Goal: Information Seeking & Learning: Learn about a topic

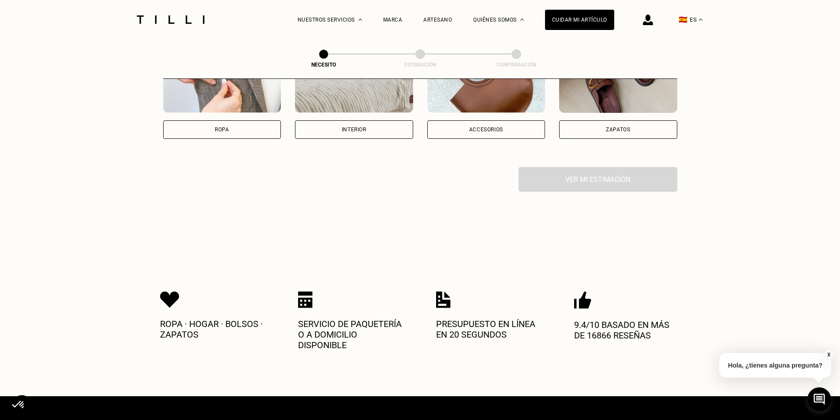
scroll to position [265, 0]
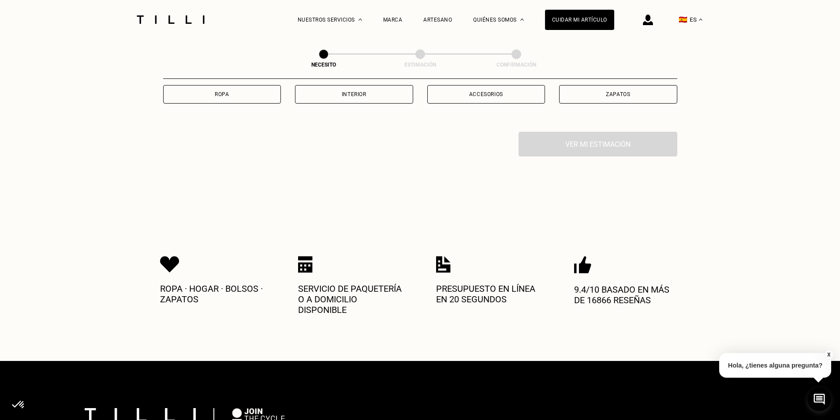
click at [225, 96] on div "Ropa" at bounding box center [222, 94] width 14 height 5
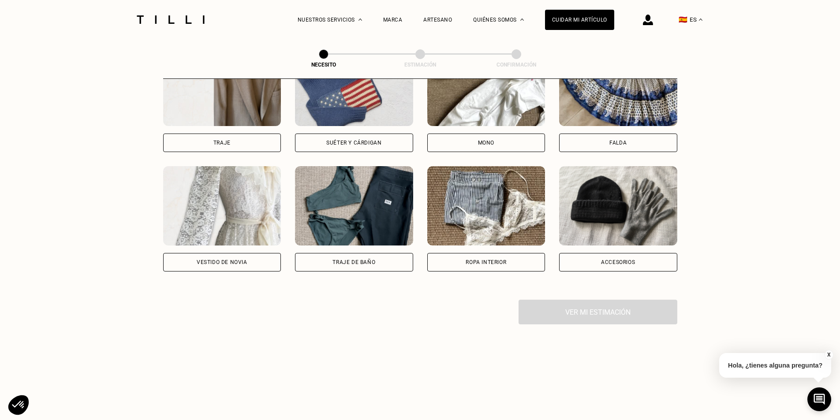
scroll to position [431, 0]
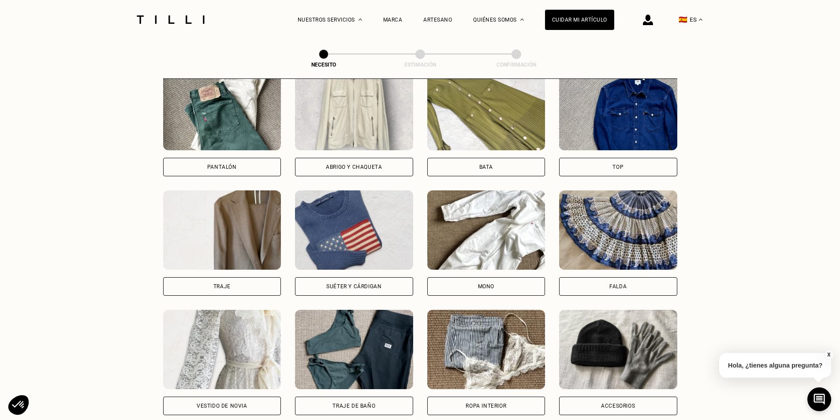
click at [485, 170] on div "Bata" at bounding box center [486, 166] width 14 height 5
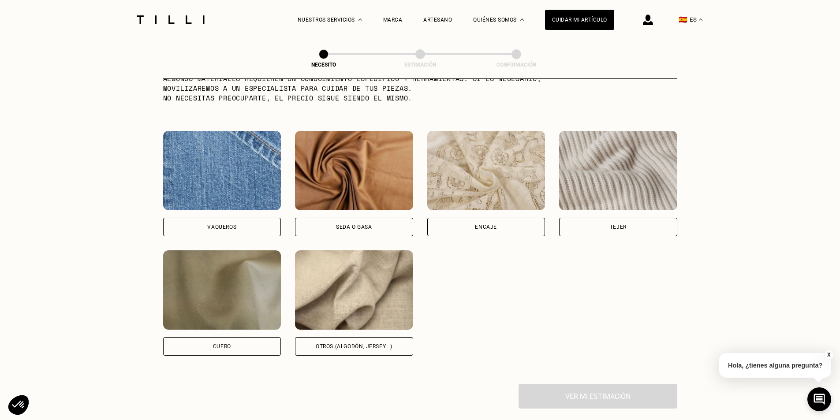
scroll to position [955, 0]
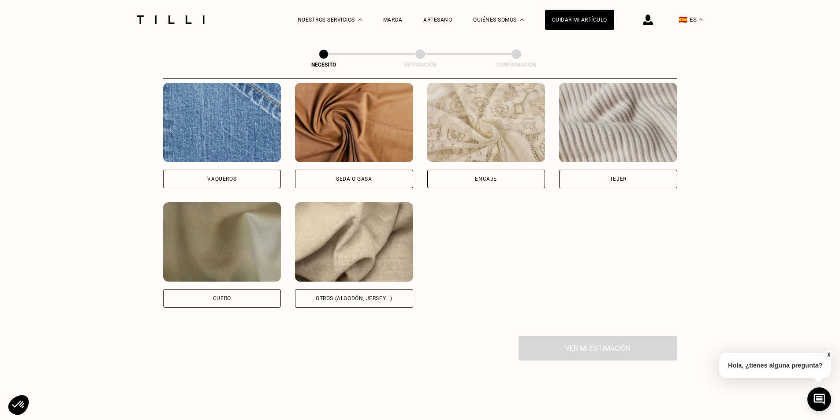
click at [345, 301] on div "Otros (algodón, jersey...)" at bounding box center [354, 298] width 77 height 5
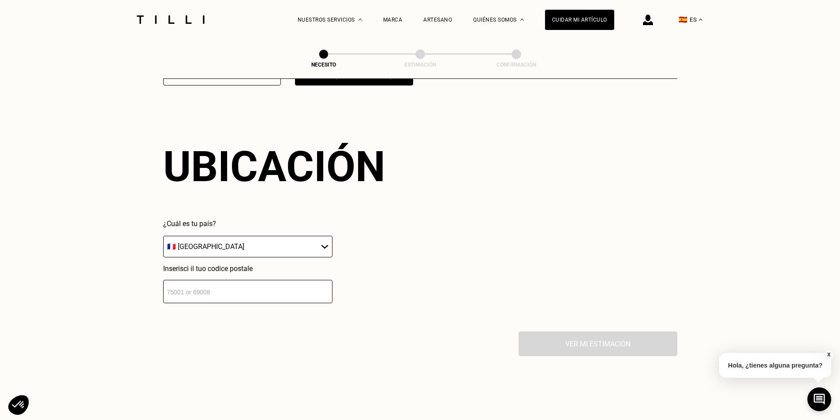
scroll to position [1196, 0]
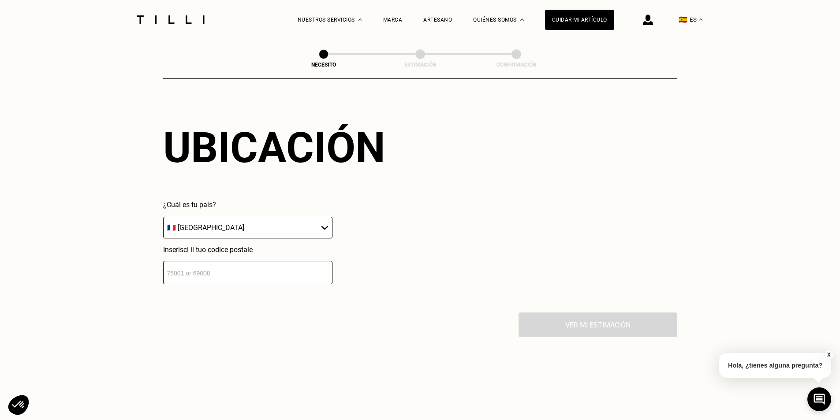
click at [327, 232] on select "🇩🇪 [GEOGRAPHIC_DATA] 🇦🇹 [GEOGRAPHIC_DATA] 🇧🇪 [GEOGRAPHIC_DATA] 🇧🇬 [GEOGRAPHIC_D…" at bounding box center [247, 228] width 169 height 22
select select "ES"
click at [163, 222] on select "🇩🇪 [GEOGRAPHIC_DATA] 🇦🇹 [GEOGRAPHIC_DATA] 🇧🇪 [GEOGRAPHIC_DATA] 🇧🇬 [GEOGRAPHIC_D…" at bounding box center [247, 228] width 169 height 22
click at [180, 276] on input "number" at bounding box center [247, 272] width 169 height 23
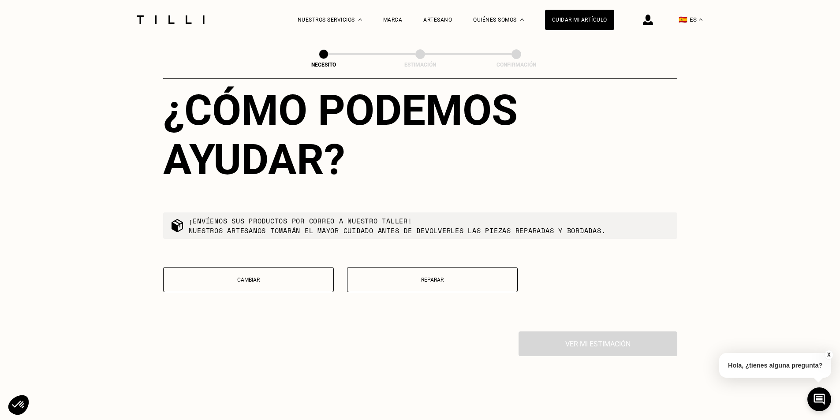
scroll to position [1460, 0]
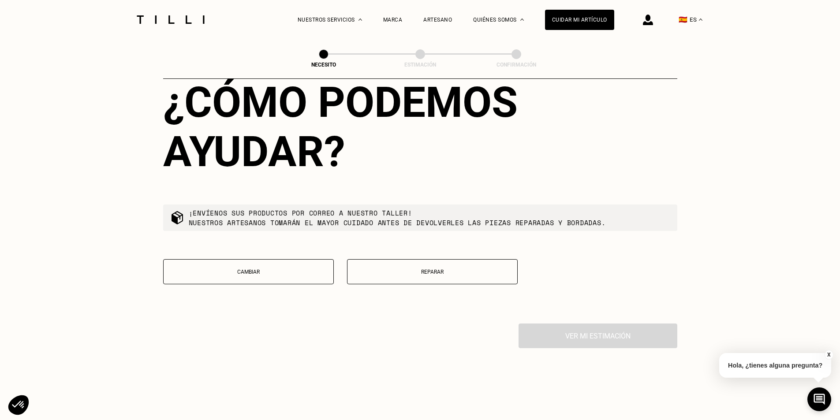
type input "43130"
click at [409, 275] on p "Reparar" at bounding box center [432, 272] width 161 height 6
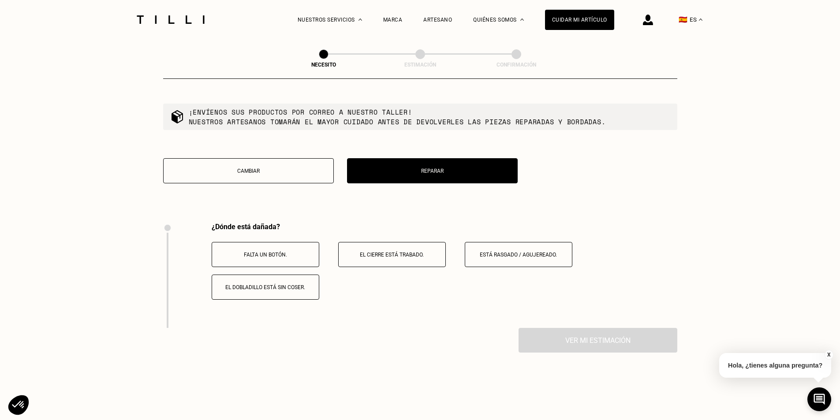
scroll to position [1560, 0]
click at [299, 175] on p "Cambiar" at bounding box center [248, 171] width 161 height 6
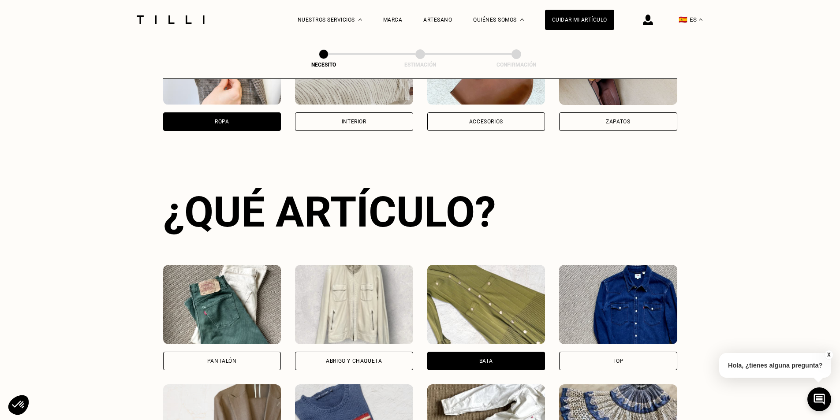
scroll to position [193, 0]
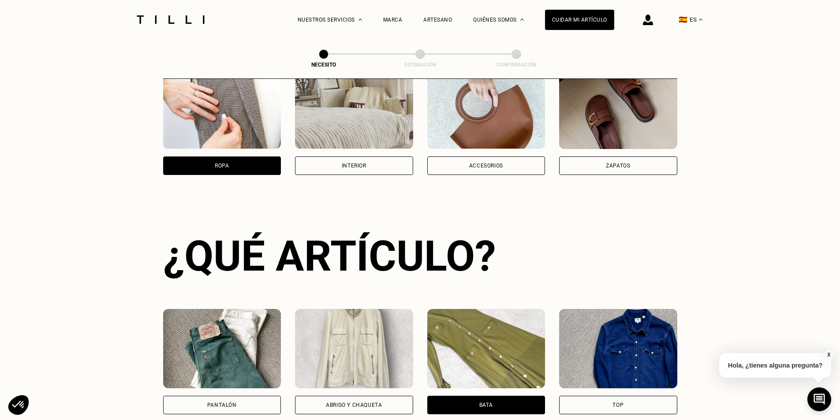
click at [234, 169] on div "Ropa" at bounding box center [222, 166] width 118 height 19
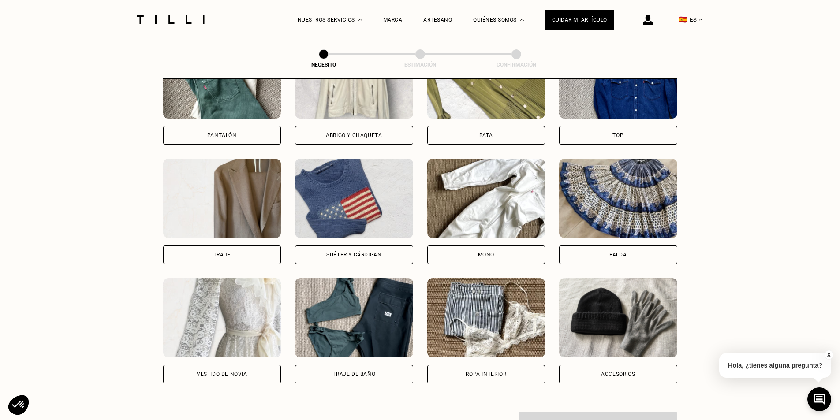
scroll to position [387, 0]
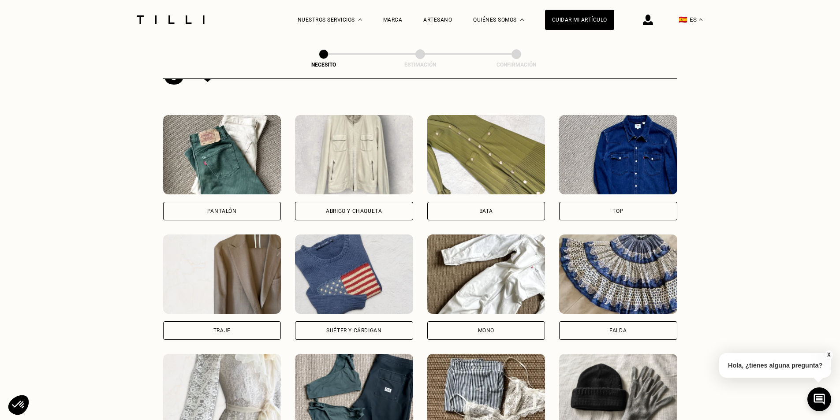
click at [225, 210] on div "Pantalón" at bounding box center [222, 211] width 118 height 19
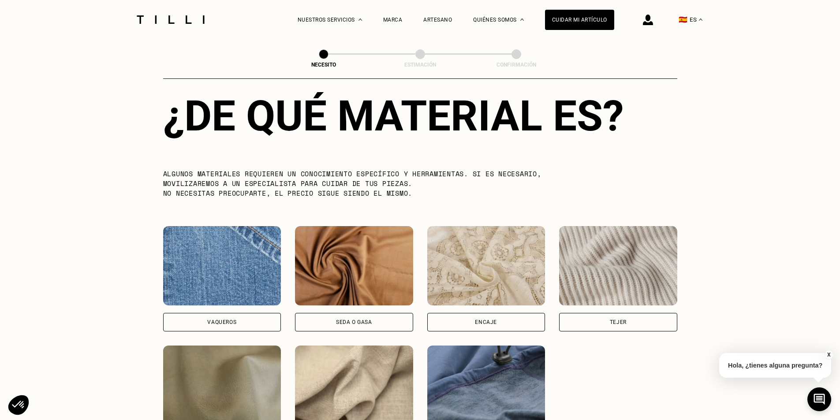
scroll to position [911, 0]
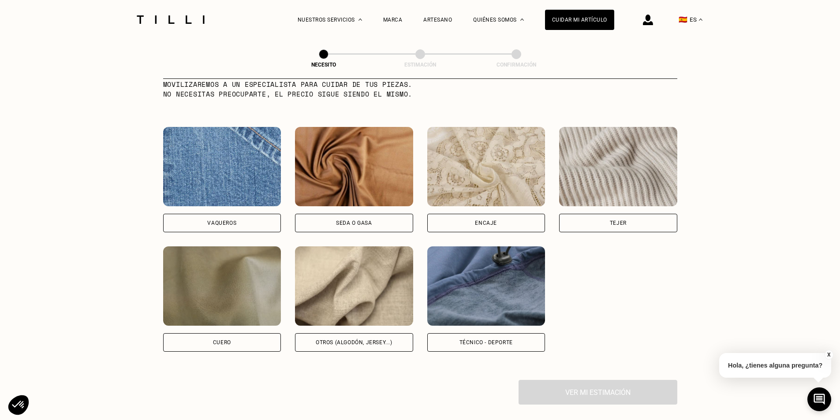
click at [250, 227] on div "Vaqueros" at bounding box center [222, 223] width 118 height 19
select select "ES"
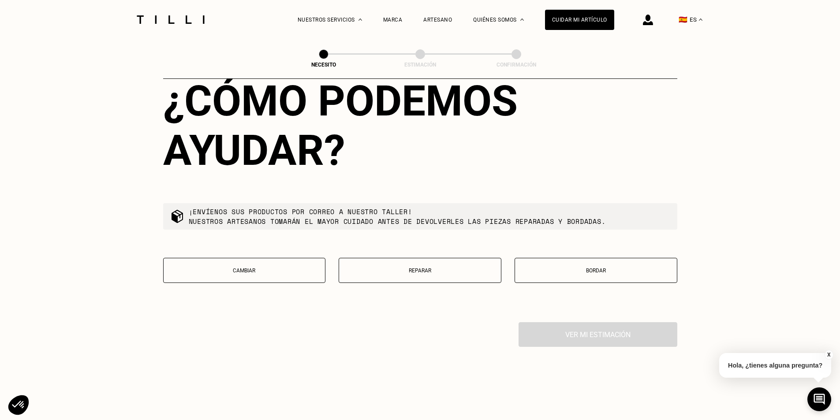
scroll to position [1505, 0]
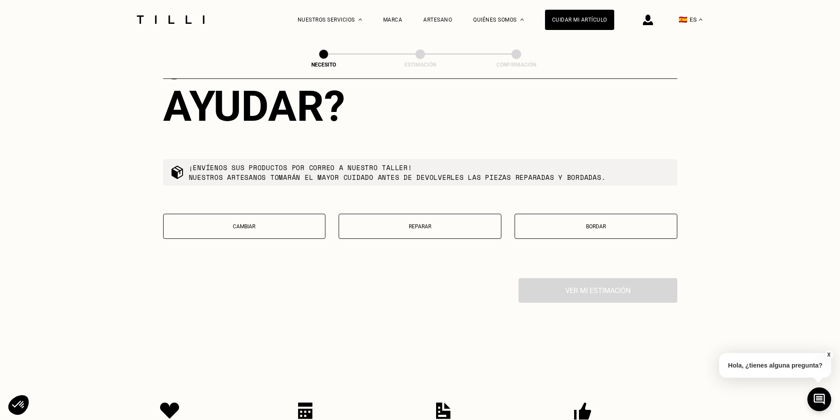
click at [259, 239] on button "Cambiar" at bounding box center [244, 226] width 163 height 25
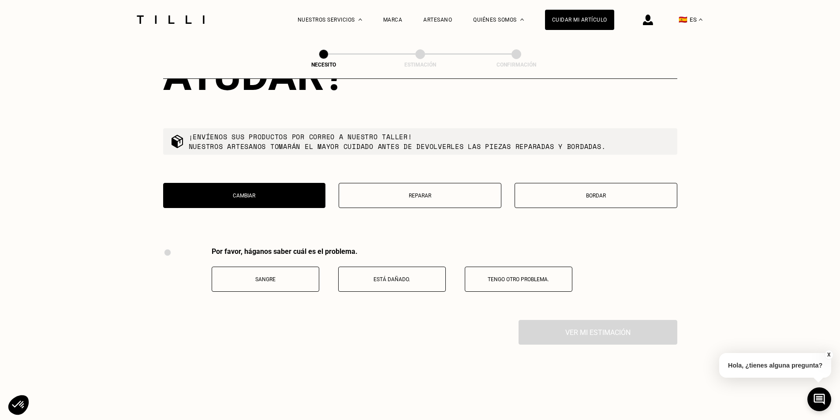
scroll to position [1516, 0]
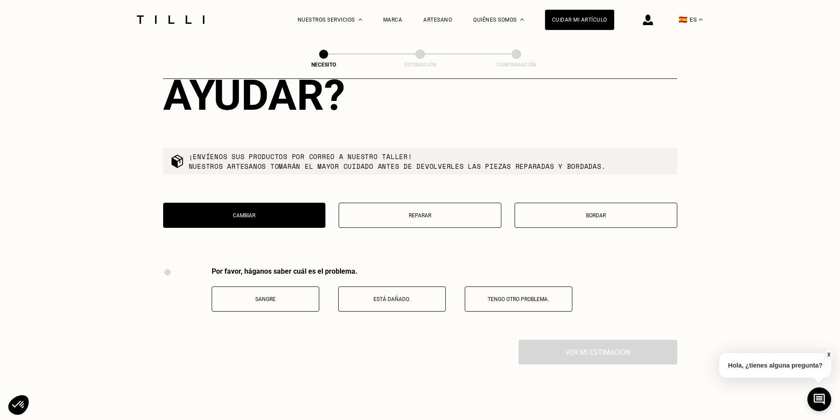
click at [453, 219] on p "Reparar" at bounding box center [420, 216] width 153 height 6
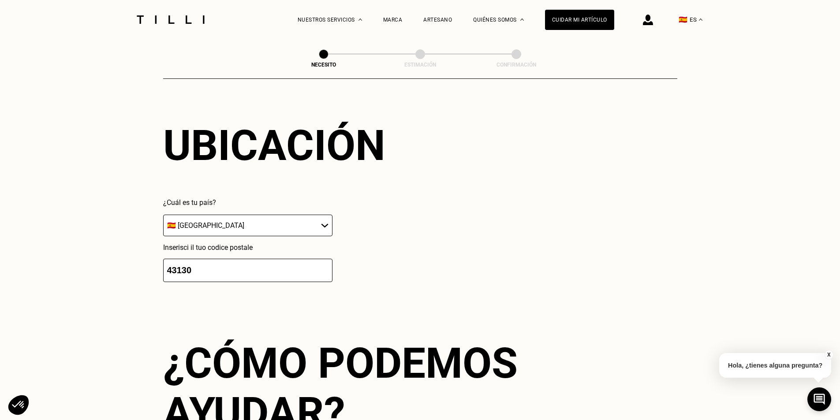
scroll to position [987, 0]
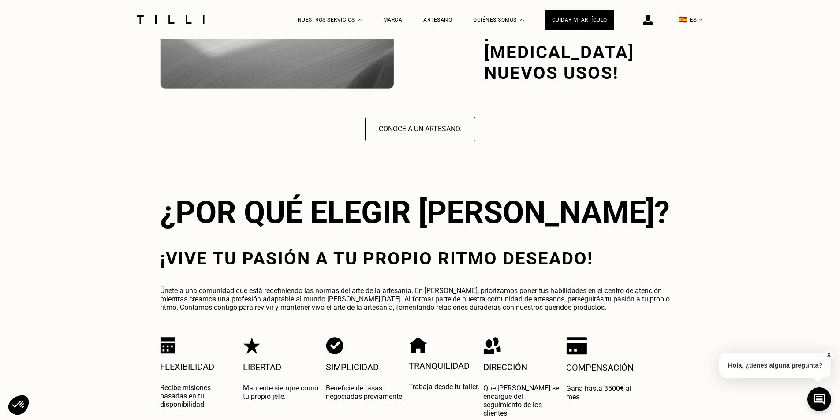
scroll to position [1091, 0]
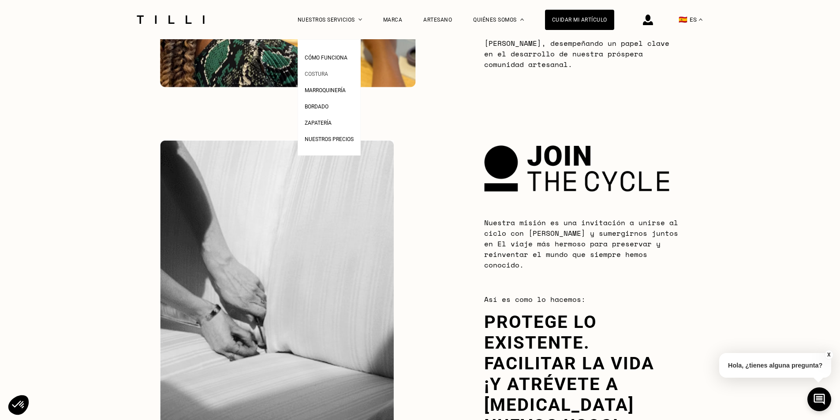
click at [323, 73] on span "Costura" at bounding box center [316, 74] width 23 height 6
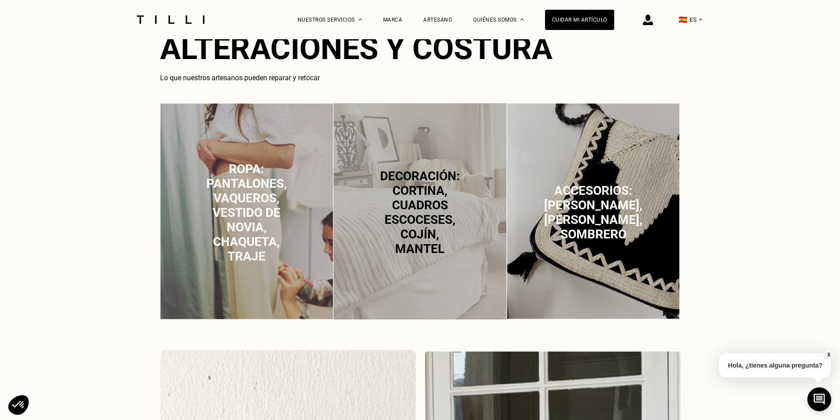
scroll to position [573, 0]
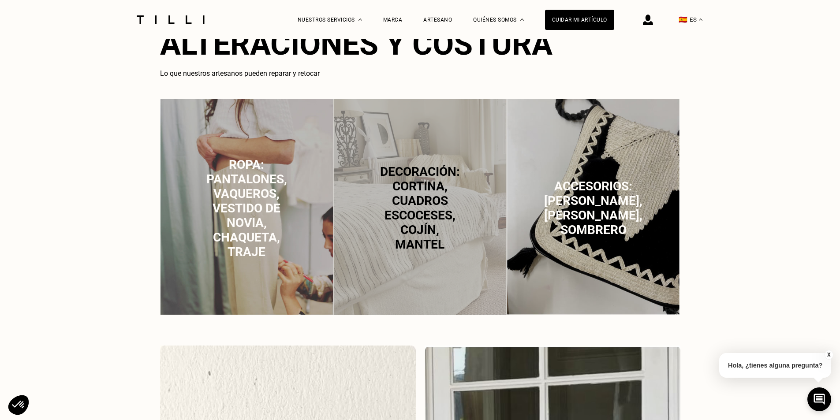
click at [407, 218] on span "Decoración: cortina, cuadros escoceses, cojín, mantel" at bounding box center [420, 207] width 80 height 87
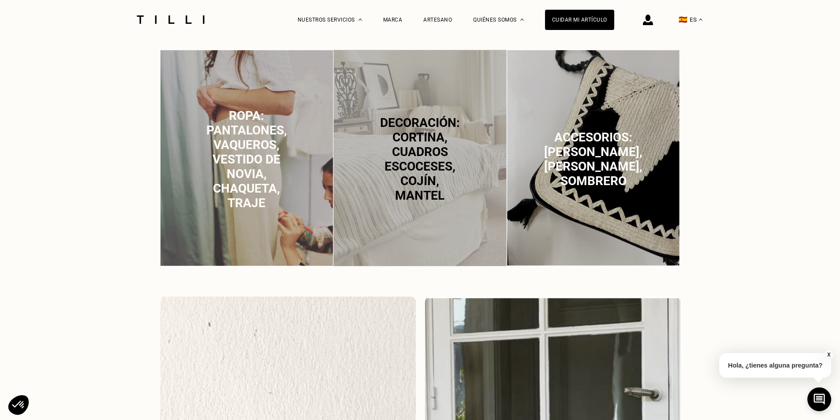
scroll to position [622, 0]
click at [414, 128] on span "Decoración: cortina, cuadros escoceses, cojín, mantel" at bounding box center [420, 159] width 80 height 87
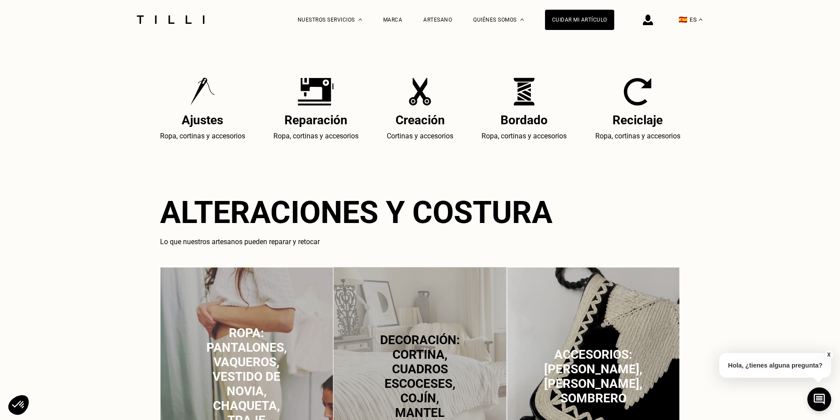
scroll to position [401, 0]
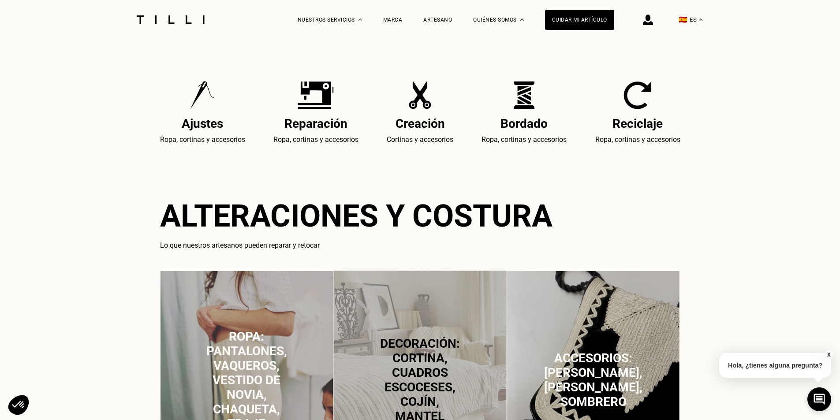
click at [635, 105] on img at bounding box center [638, 95] width 28 height 28
click at [634, 124] on h2 "Reciclaje" at bounding box center [637, 123] width 85 height 15
click at [641, 143] on p "Ropa, cortinas y accesorios" at bounding box center [637, 139] width 85 height 11
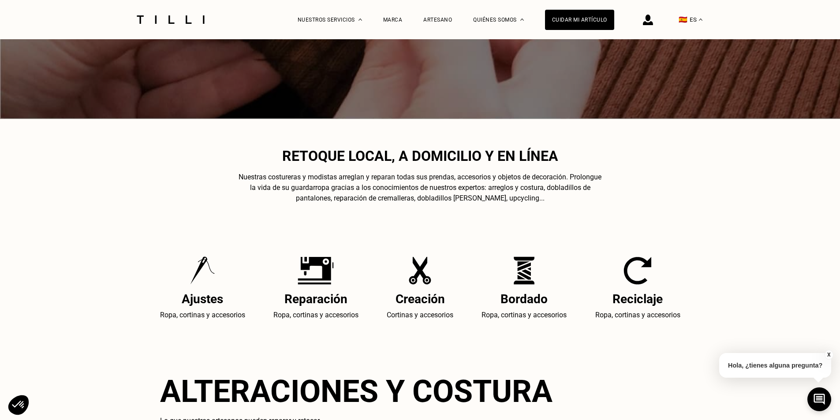
scroll to position [225, 0]
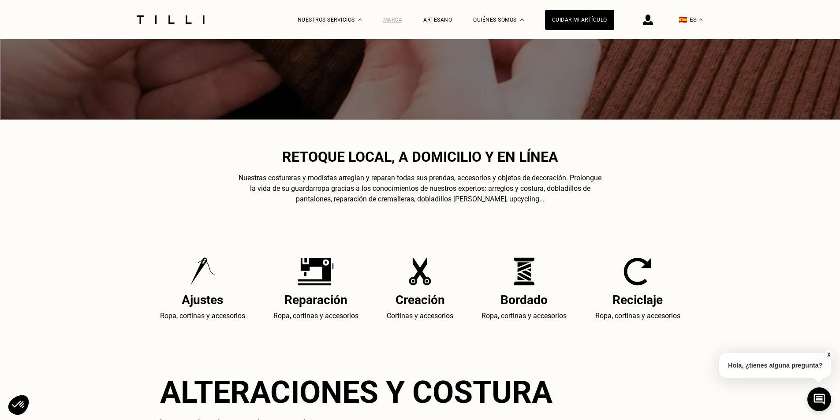
click at [400, 18] on div "Marca" at bounding box center [392, 20] width 19 height 6
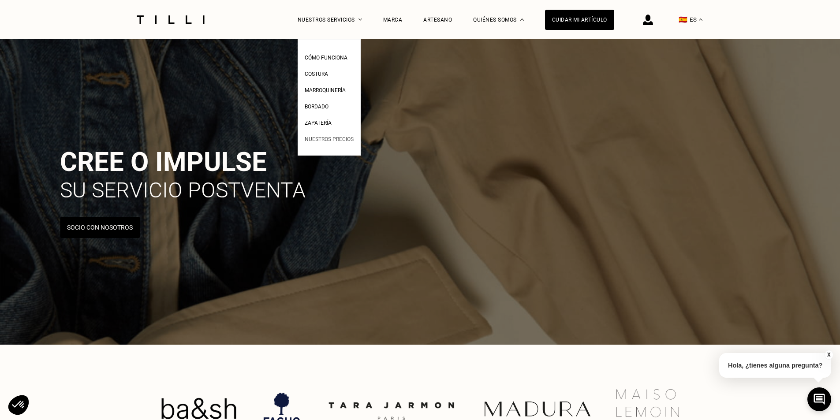
click at [334, 141] on span "Nuestros precios" at bounding box center [329, 139] width 49 height 6
select select "ES"
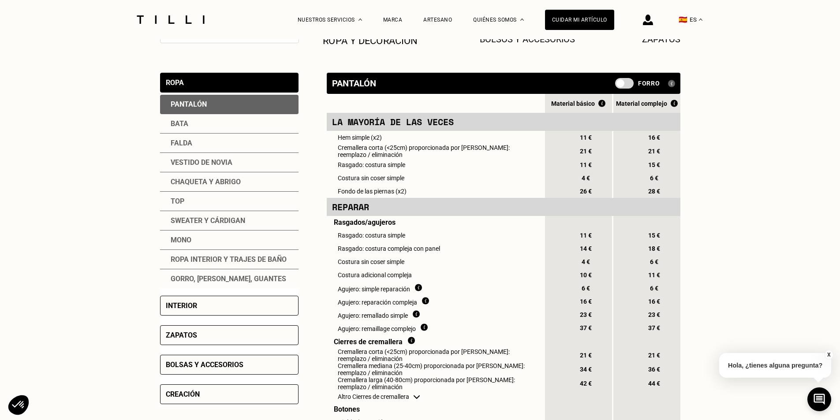
scroll to position [176, 0]
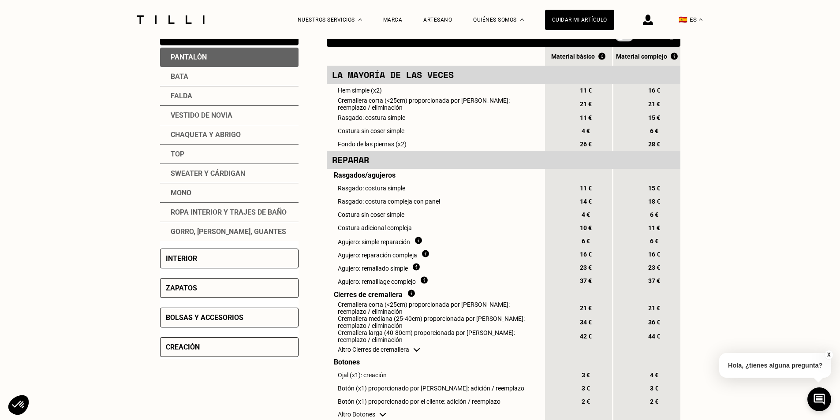
click at [197, 261] on div "Interior" at bounding box center [181, 258] width 31 height 8
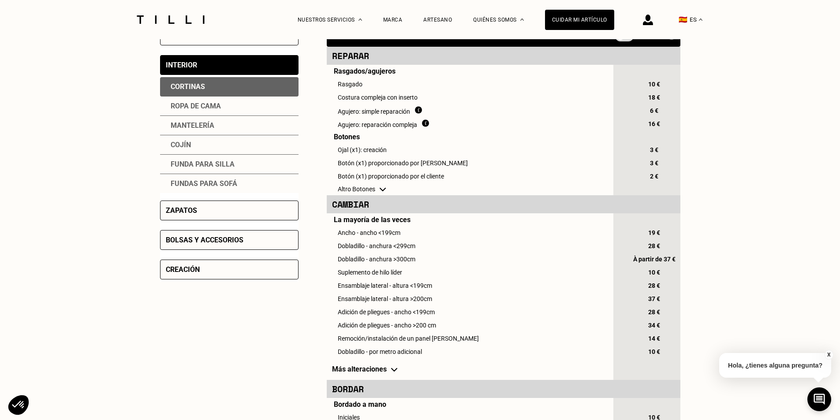
click at [226, 89] on div "Cortinas" at bounding box center [229, 86] width 138 height 19
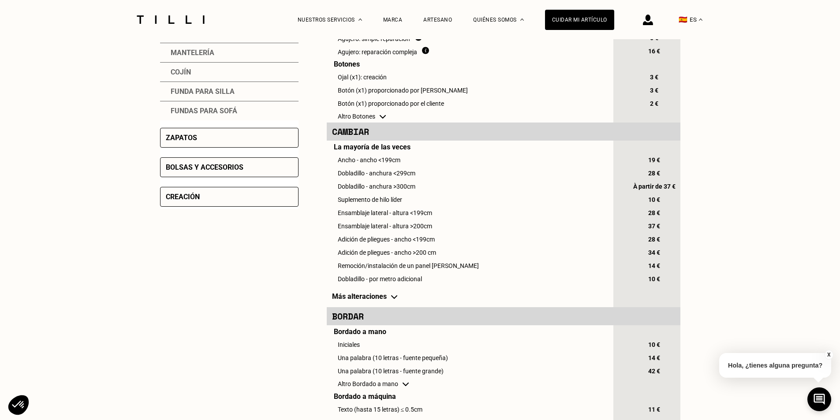
scroll to position [265, 0]
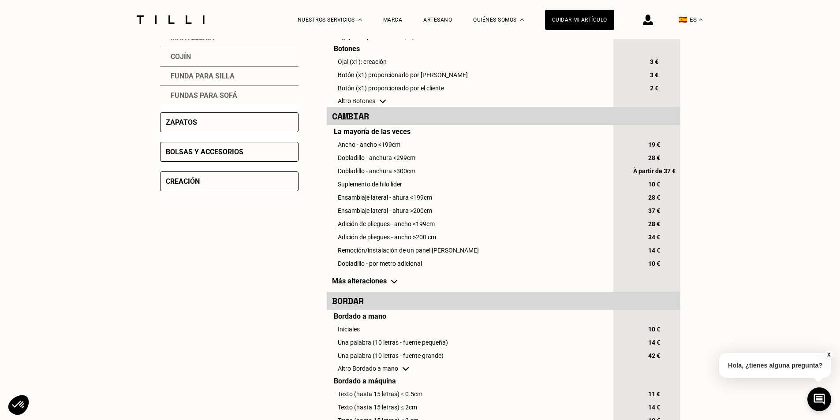
click at [393, 284] on img at bounding box center [394, 282] width 6 height 4
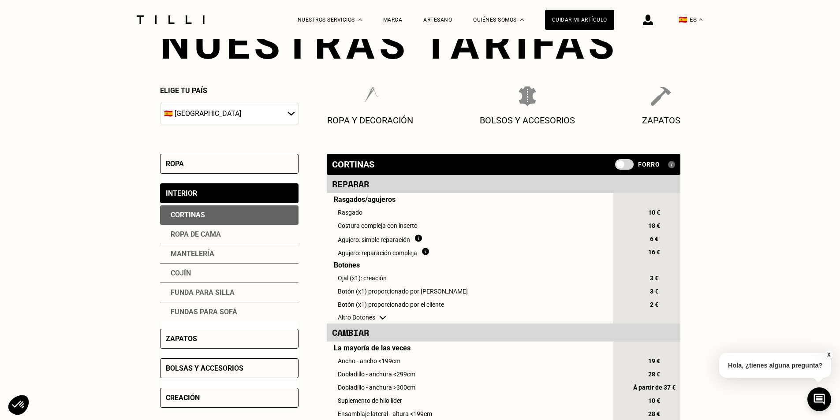
scroll to position [176, 0]
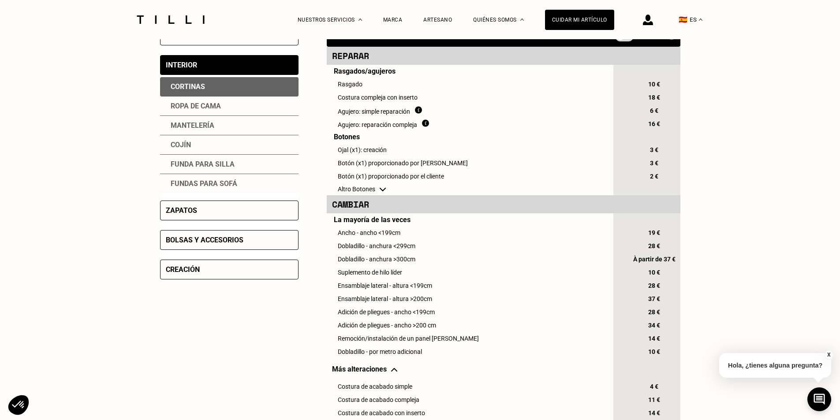
click at [195, 240] on div "Bolsas y accesorios" at bounding box center [205, 240] width 78 height 8
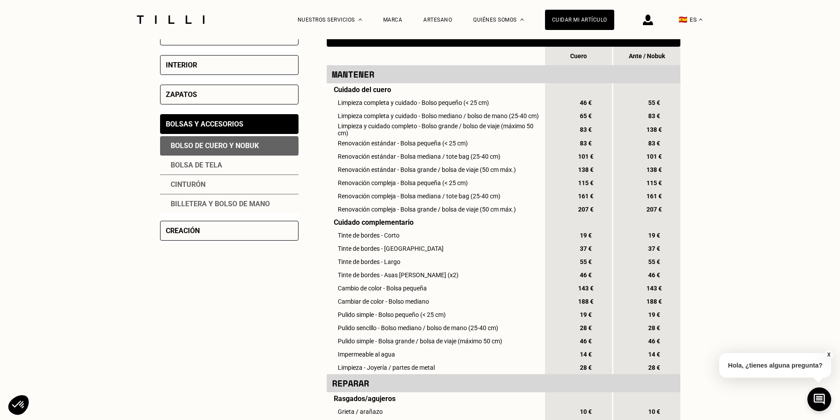
click at [219, 168] on div "Bolsa de tela" at bounding box center [229, 165] width 138 height 19
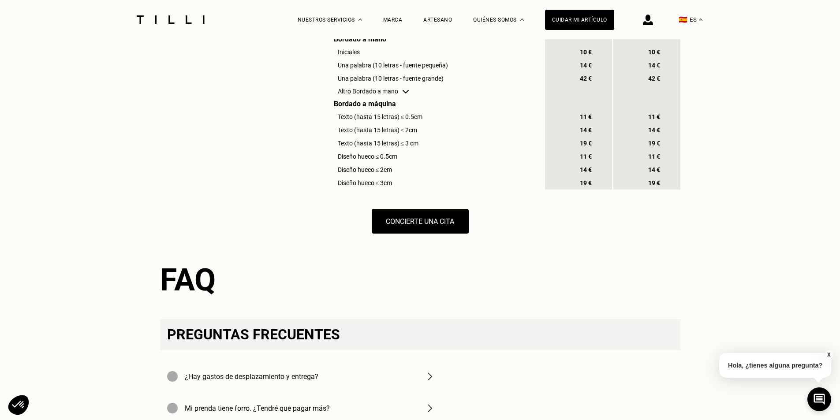
scroll to position [573, 0]
